Goal: Information Seeking & Learning: Compare options

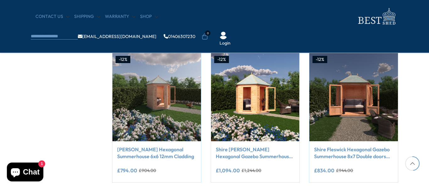
scroll to position [372, 0]
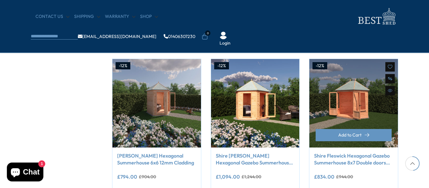
click at [345, 102] on img at bounding box center [353, 103] width 89 height 89
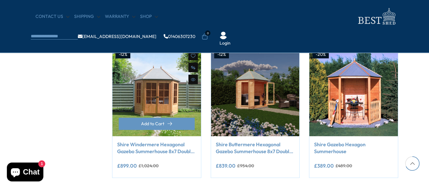
scroll to position [529, 0]
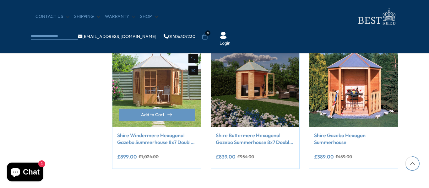
click at [157, 89] on img at bounding box center [156, 83] width 89 height 89
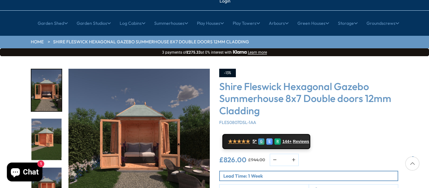
scroll to position [63, 0]
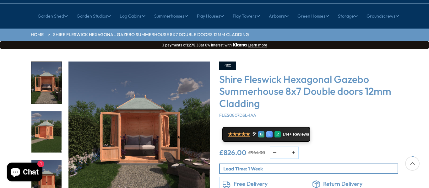
click at [45, 68] on img "1 / 9" at bounding box center [46, 83] width 30 height 42
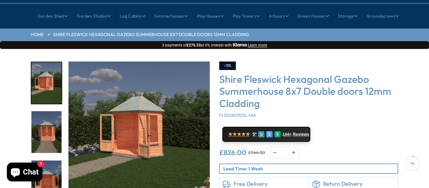
click at [46, 118] on img "3 / 9" at bounding box center [46, 132] width 30 height 42
click at [46, 118] on div at bounding box center [46, 82] width 31 height 141
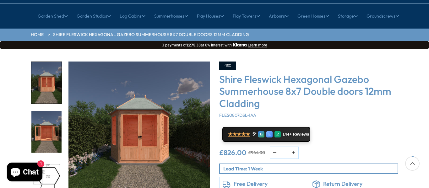
click at [51, 117] on img "4 / 9" at bounding box center [46, 132] width 30 height 42
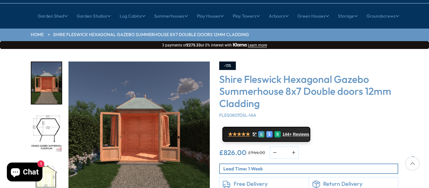
click at [49, 111] on img "5 / 9" at bounding box center [46, 132] width 30 height 42
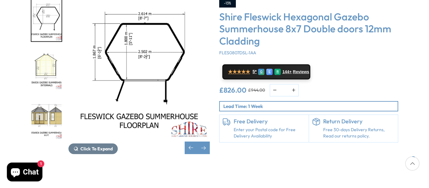
scroll to position [126, 0]
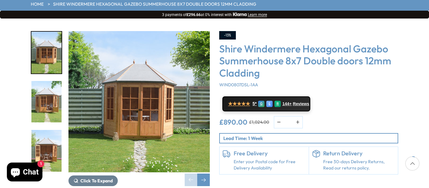
scroll to position [94, 0]
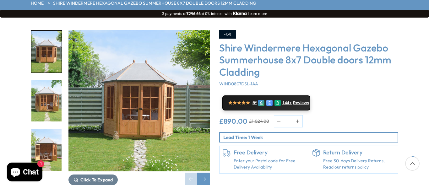
click at [137, 100] on img "1 / 14" at bounding box center [138, 100] width 141 height 141
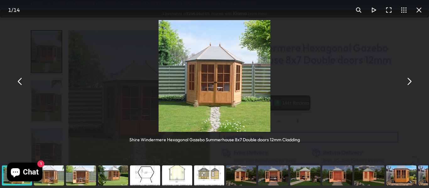
click at [409, 81] on button "You can close this modal content with the ESC key" at bounding box center [408, 81] width 15 height 15
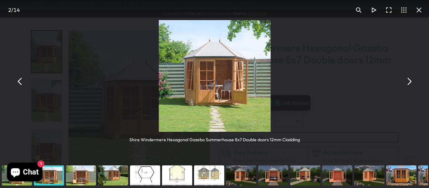
click at [409, 81] on button "You can close this modal content with the ESC key" at bounding box center [408, 81] width 15 height 15
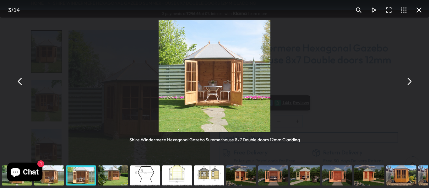
click at [409, 81] on button "You can close this modal content with the ESC key" at bounding box center [408, 81] width 15 height 15
